Goal: Transaction & Acquisition: Purchase product/service

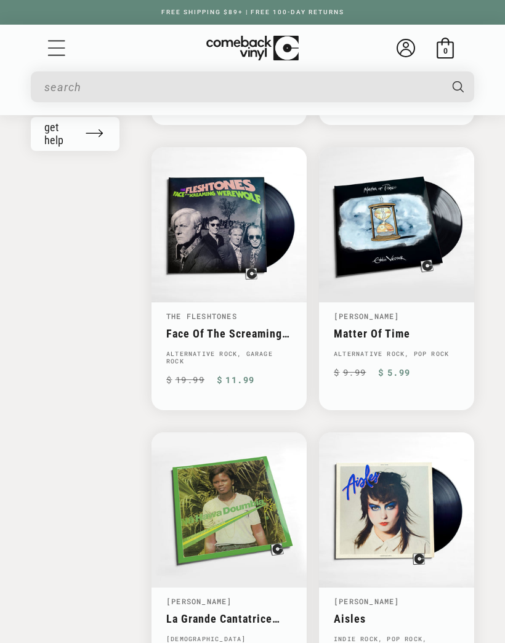
scroll to position [1532, 0]
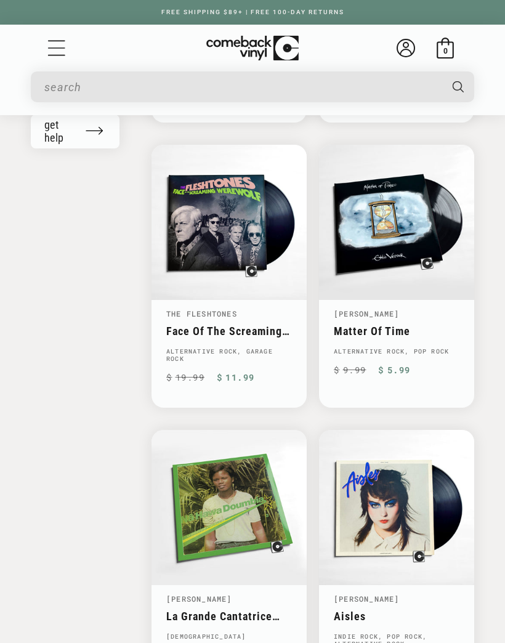
click at [380, 324] on link "Matter Of Time" at bounding box center [397, 330] width 126 height 13
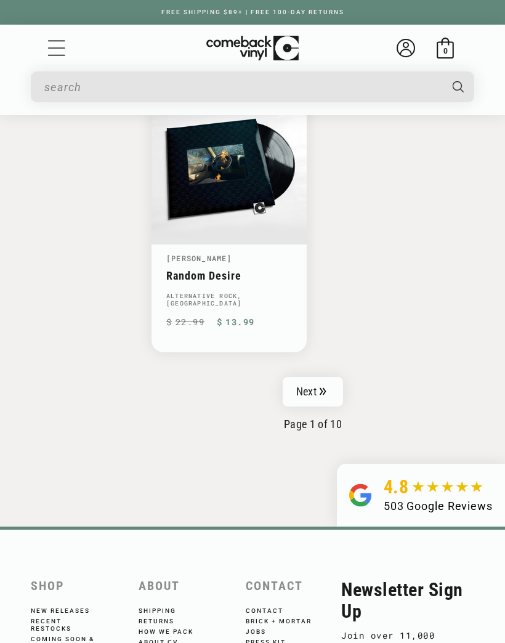
scroll to position [3001, 0]
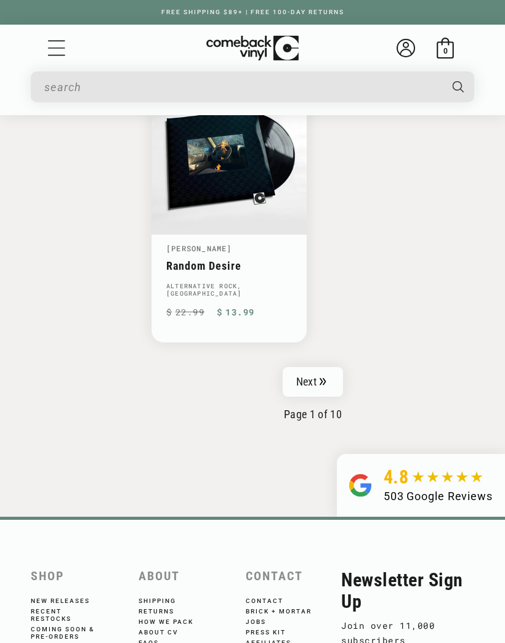
click at [317, 367] on link "Next" at bounding box center [313, 382] width 60 height 30
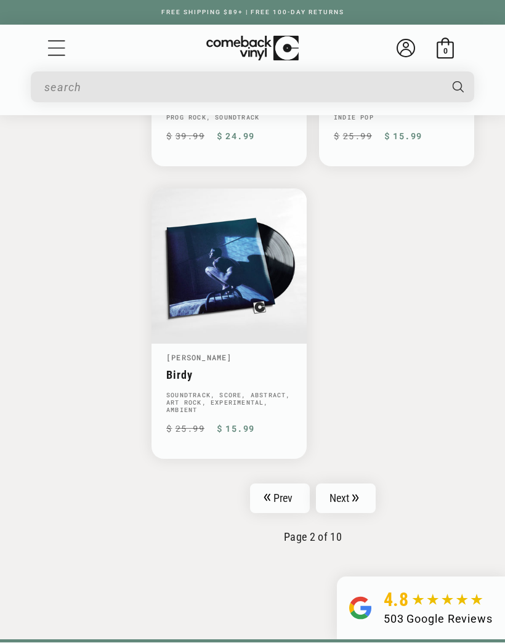
scroll to position [2900, 0]
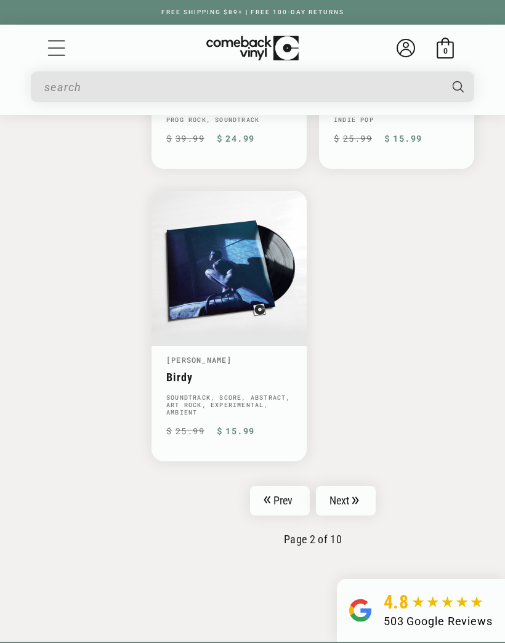
click at [345, 486] on link "Next" at bounding box center [346, 501] width 60 height 30
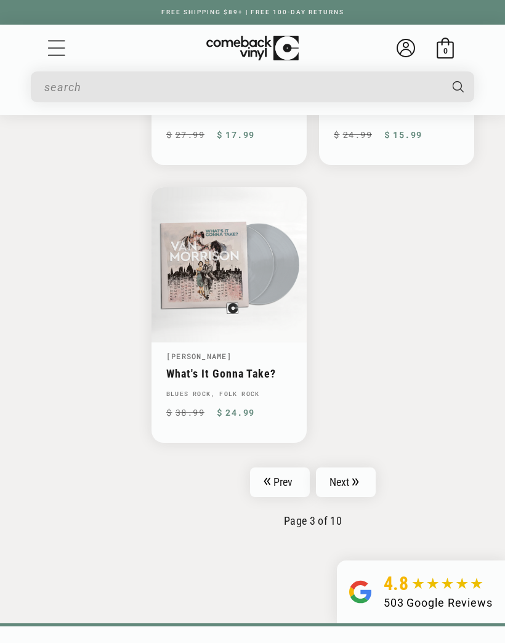
scroll to position [2872, 0]
click at [344, 467] on link "Next" at bounding box center [346, 482] width 60 height 30
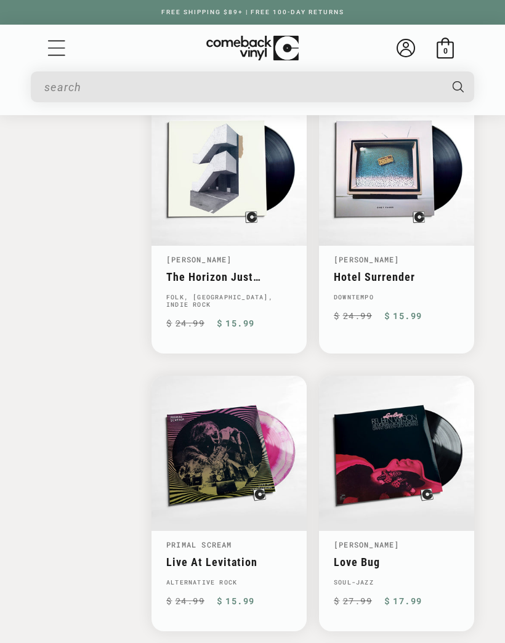
scroll to position [2116, 0]
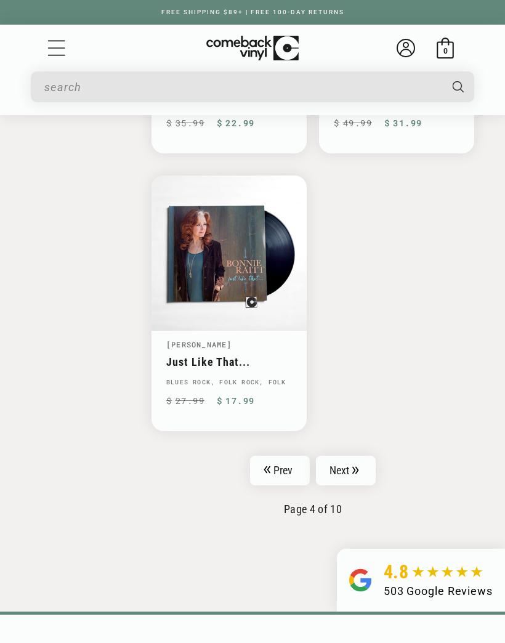
click at [345, 456] on link "Next" at bounding box center [346, 471] width 60 height 30
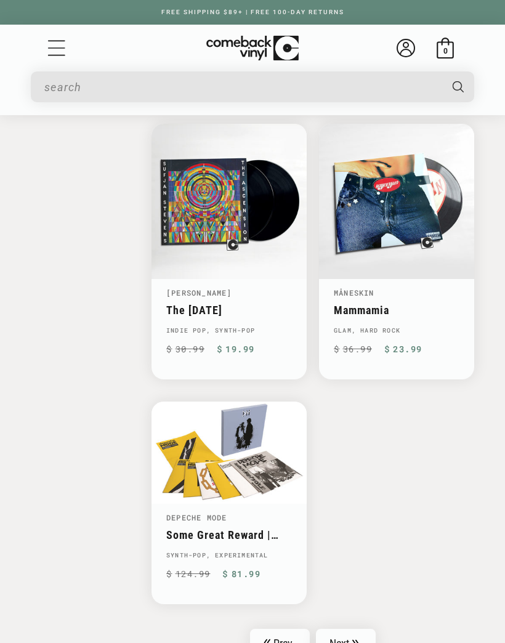
scroll to position [2685, 0]
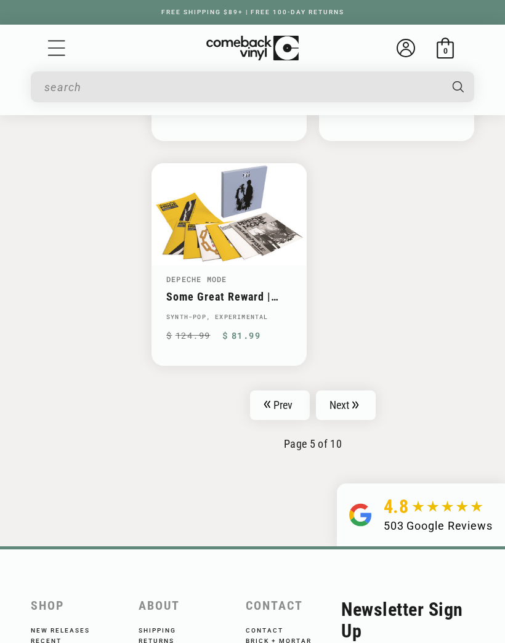
click at [345, 392] on link "Next" at bounding box center [346, 405] width 60 height 30
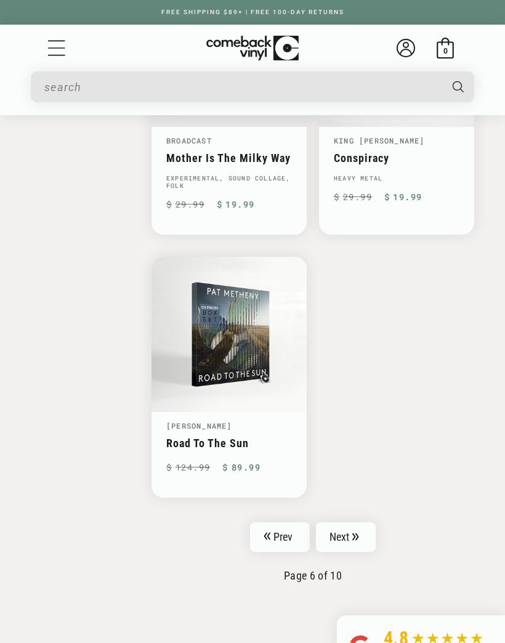
scroll to position [2779, 0]
click at [351, 531] on link "Next" at bounding box center [346, 537] width 60 height 30
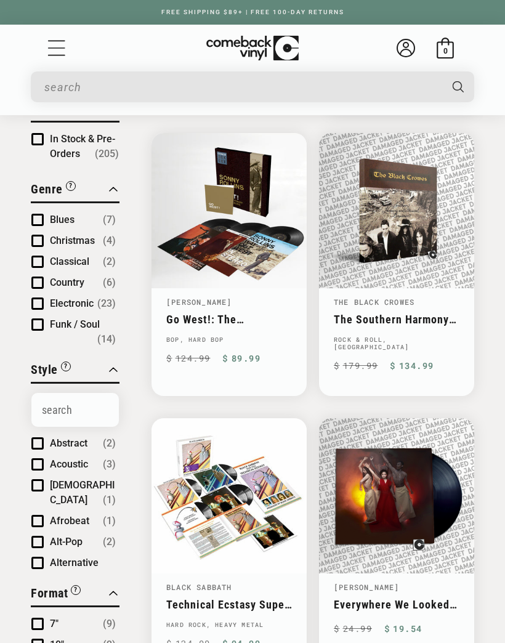
scroll to position [125, 0]
click at [392, 313] on link "The Southern Harmony And Musical Companion" at bounding box center [397, 319] width 126 height 13
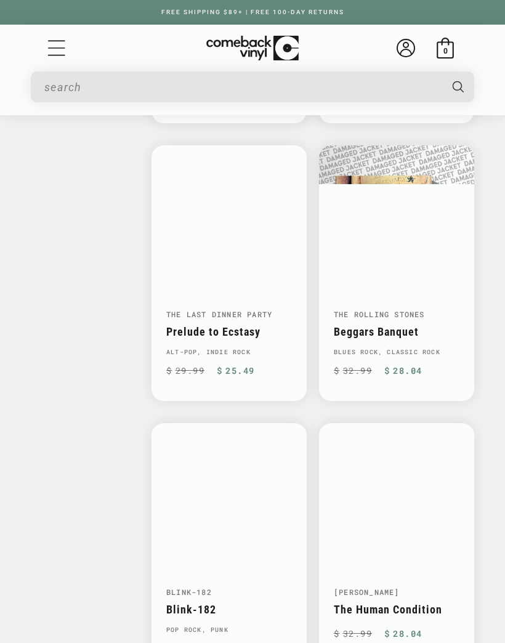
scroll to position [1805, 0]
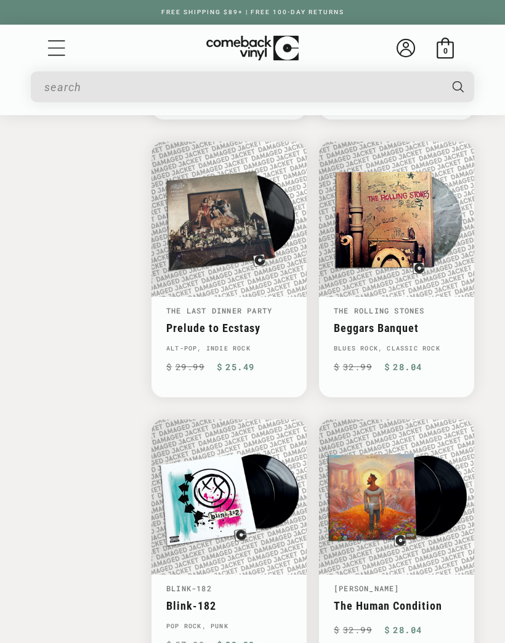
click at [399, 321] on link "Beggars Banquet" at bounding box center [397, 327] width 126 height 13
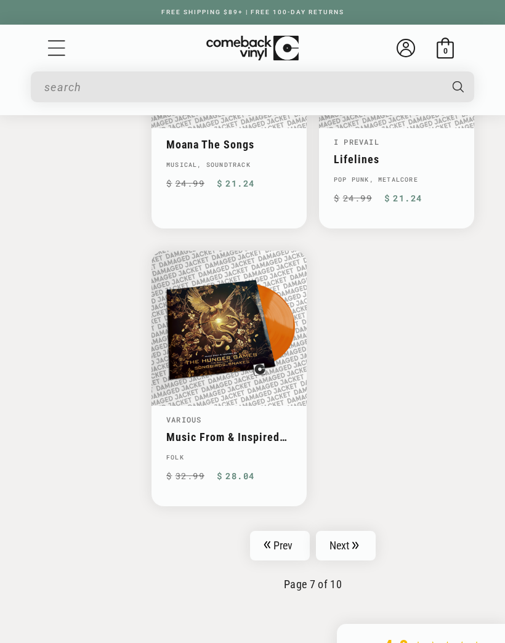
scroll to position [2807, 0]
click at [343, 531] on link "Next" at bounding box center [346, 546] width 60 height 30
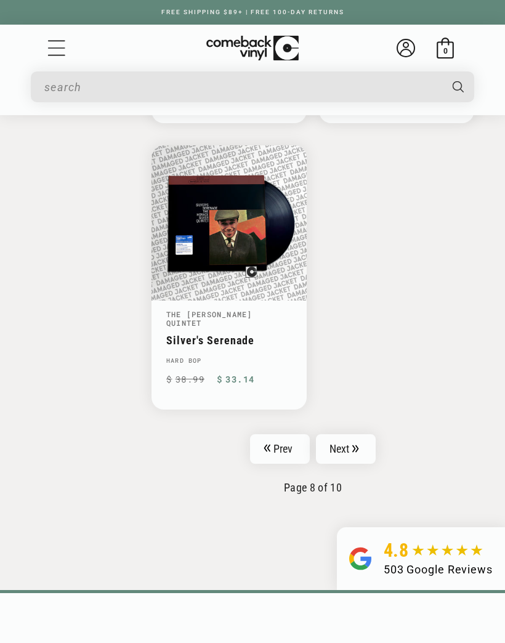
scroll to position [2918, 0]
click at [340, 434] on link "Next" at bounding box center [346, 448] width 60 height 30
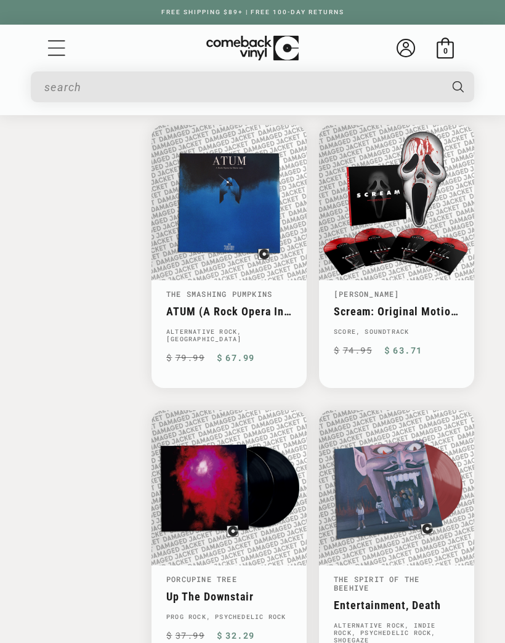
scroll to position [2396, 0]
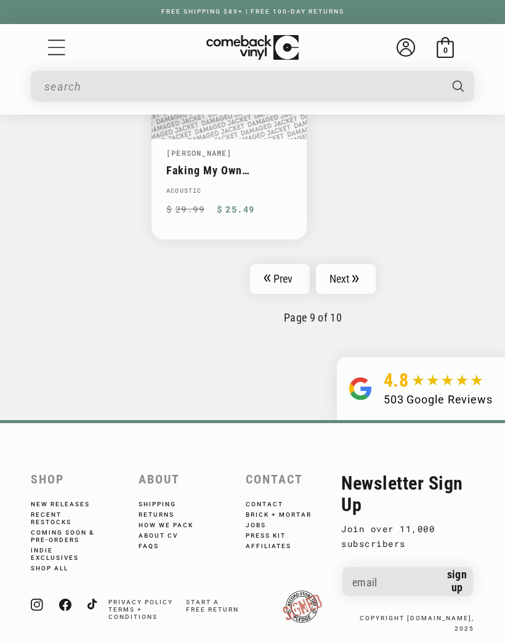
click at [357, 275] on icon "Pagination" at bounding box center [355, 278] width 6 height 7
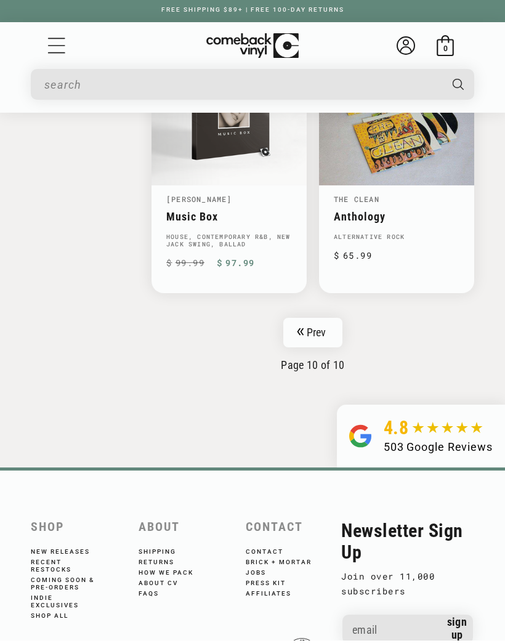
scroll to position [2199, 0]
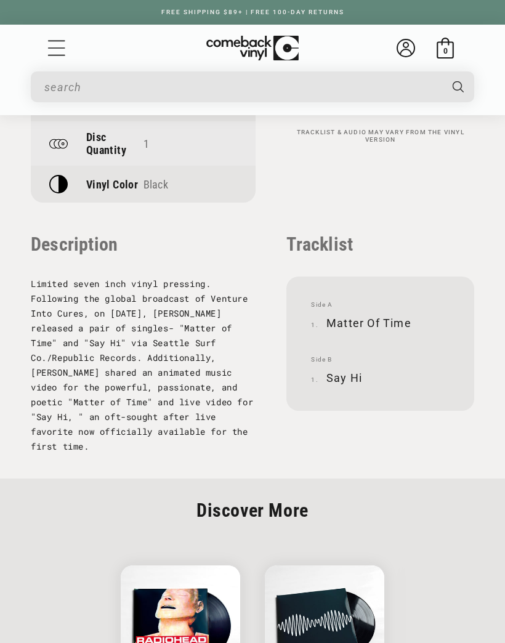
scroll to position [1373, 0]
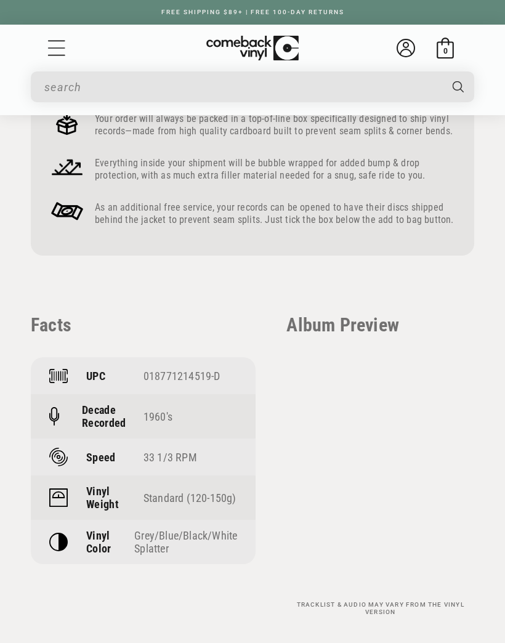
scroll to position [980, 0]
